Goal: Information Seeking & Learning: Learn about a topic

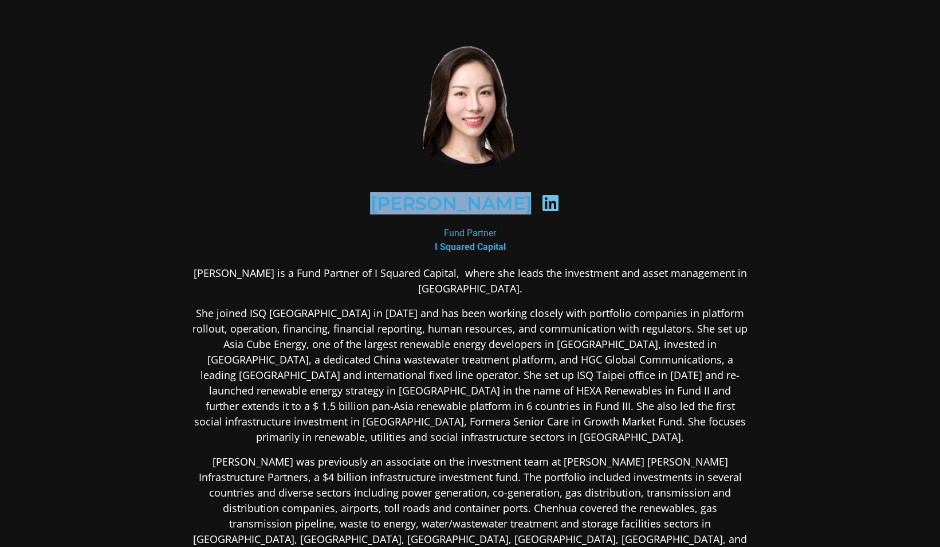
drag, startPoint x: 386, startPoint y: 204, endPoint x: 526, endPoint y: 201, distance: 139.9
click at [526, 201] on div "[PERSON_NAME]" at bounding box center [470, 203] width 501 height 59
copy div "[PERSON_NAME]"
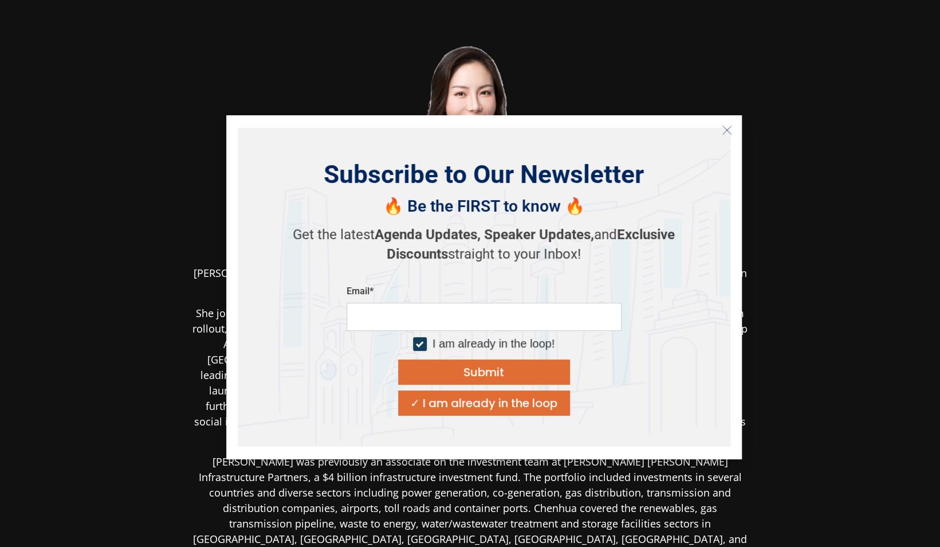
click at [722, 136] on button "Close" at bounding box center [727, 130] width 18 height 18
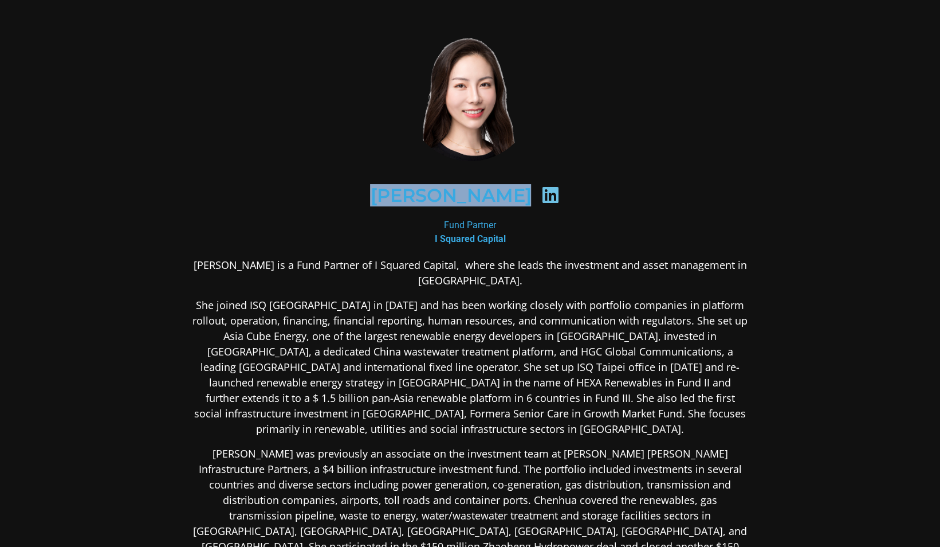
scroll to position [57, 0]
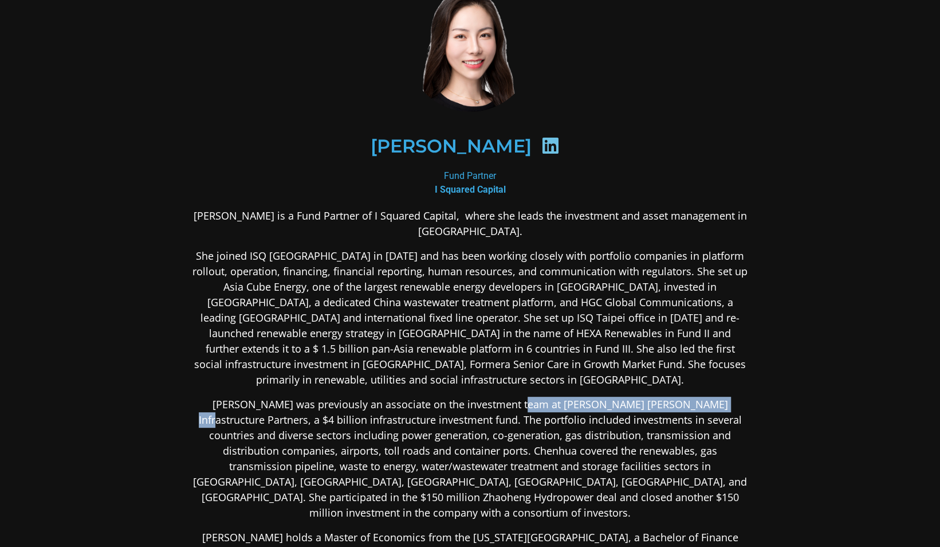
drag, startPoint x: 501, startPoint y: 389, endPoint x: 689, endPoint y: 389, distance: 188.0
click at [689, 397] on p "[PERSON_NAME] was previously an associate on the investment team at [PERSON_NAM…" at bounding box center [470, 459] width 557 height 124
copy p "[PERSON_NAME] [PERSON_NAME] Infrastructure Partners"
click at [531, 402] on p "[PERSON_NAME] was previously an associate on the investment team at [PERSON_NAM…" at bounding box center [470, 459] width 557 height 124
drag, startPoint x: 505, startPoint y: 390, endPoint x: 688, endPoint y: 387, distance: 182.8
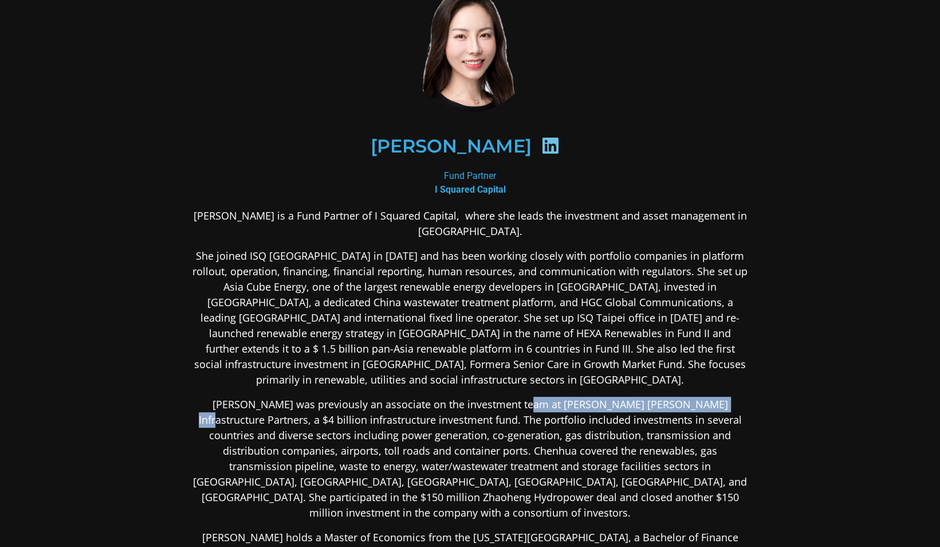
click at [688, 397] on p "[PERSON_NAME] was previously an associate on the investment team at [PERSON_NAM…" at bounding box center [470, 459] width 557 height 124
copy p "[PERSON_NAME] [PERSON_NAME] Infrastructure Partners"
click at [656, 530] on p "[PERSON_NAME] holds a Master of Economics from the [US_STATE][GEOGRAPHIC_DATA],…" at bounding box center [470, 545] width 557 height 31
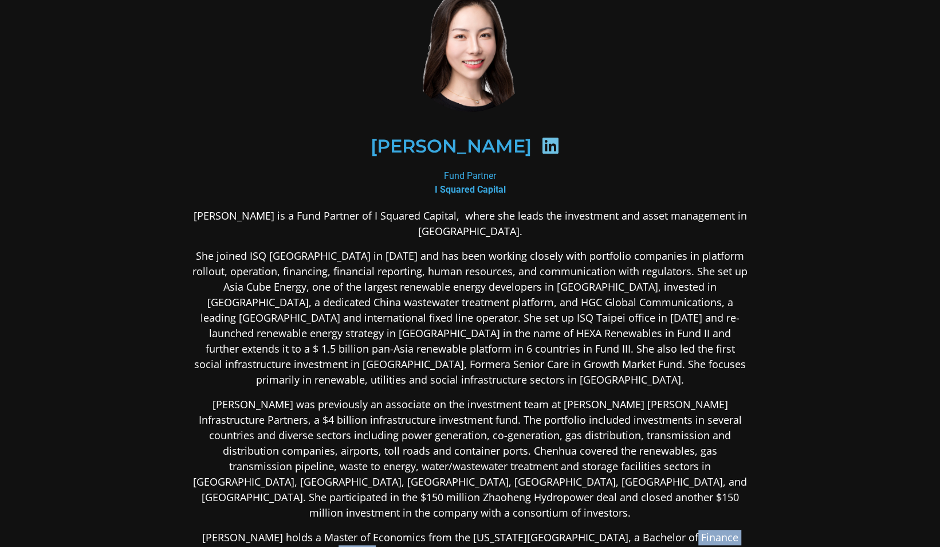
drag, startPoint x: 663, startPoint y: 508, endPoint x: 737, endPoint y: 506, distance: 74.5
click at [737, 530] on p "[PERSON_NAME] holds a Master of Economics from the [US_STATE][GEOGRAPHIC_DATA],…" at bounding box center [470, 545] width 557 height 31
drag, startPoint x: 284, startPoint y: 506, endPoint x: 371, endPoint y: 507, distance: 87.1
click at [371, 530] on p "[PERSON_NAME] holds a Master of Economics from the [US_STATE][GEOGRAPHIC_DATA],…" at bounding box center [470, 545] width 557 height 31
drag, startPoint x: 371, startPoint y: 507, endPoint x: 350, endPoint y: 514, distance: 22.3
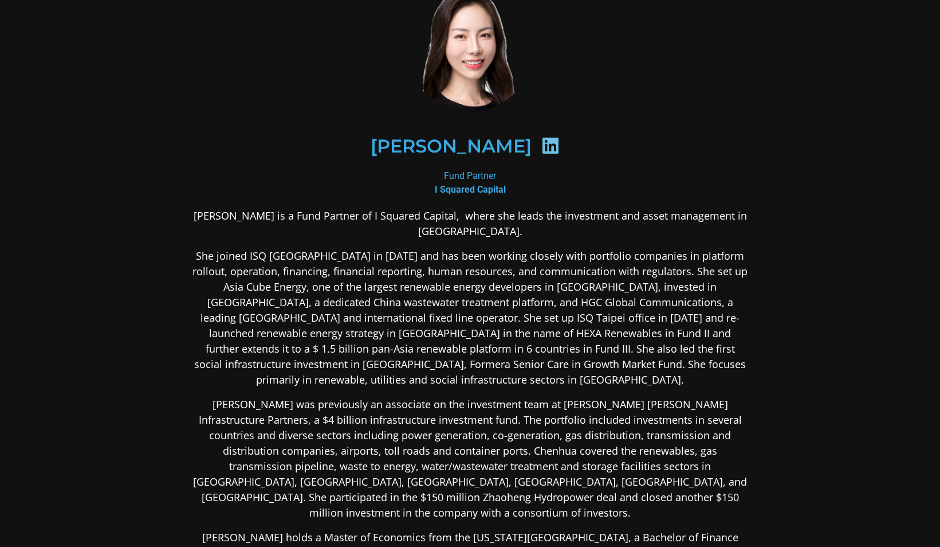
click at [350, 530] on p "[PERSON_NAME] holds a Master of Economics from the [US_STATE][GEOGRAPHIC_DATA],…" at bounding box center [470, 545] width 557 height 31
drag, startPoint x: 426, startPoint y: 506, endPoint x: 516, endPoint y: 504, distance: 90.0
click at [516, 530] on p "[PERSON_NAME] holds a Master of Economics from the [US_STATE][GEOGRAPHIC_DATA],…" at bounding box center [470, 545] width 557 height 31
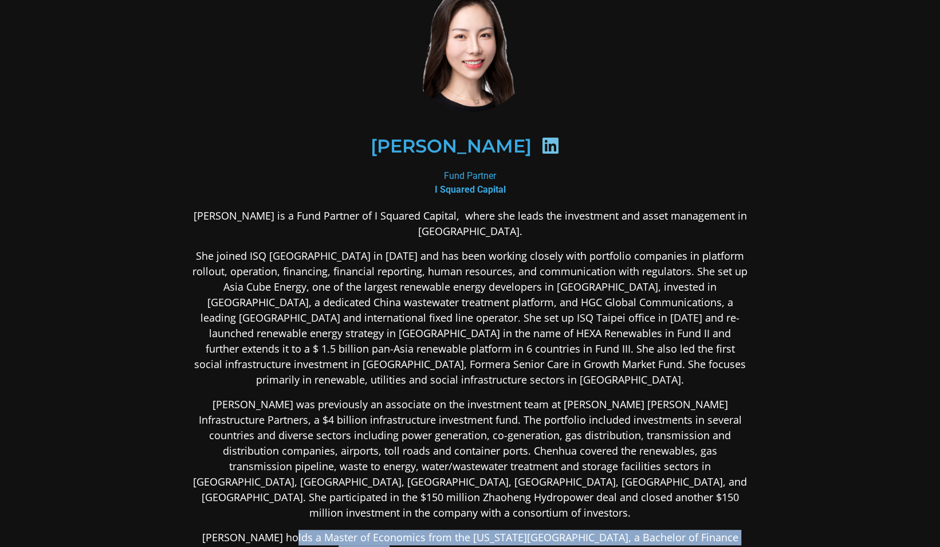
drag, startPoint x: 280, startPoint y: 505, endPoint x: 746, endPoint y: 508, distance: 466.5
click at [746, 530] on p "[PERSON_NAME] holds a Master of Economics from the [US_STATE][GEOGRAPHIC_DATA],…" at bounding box center [470, 545] width 557 height 31
copy p "Master of Economics from the [US_STATE][GEOGRAPHIC_DATA], a Bachelor of Finance…"
